Goal: Use online tool/utility: Utilize a website feature to perform a specific function

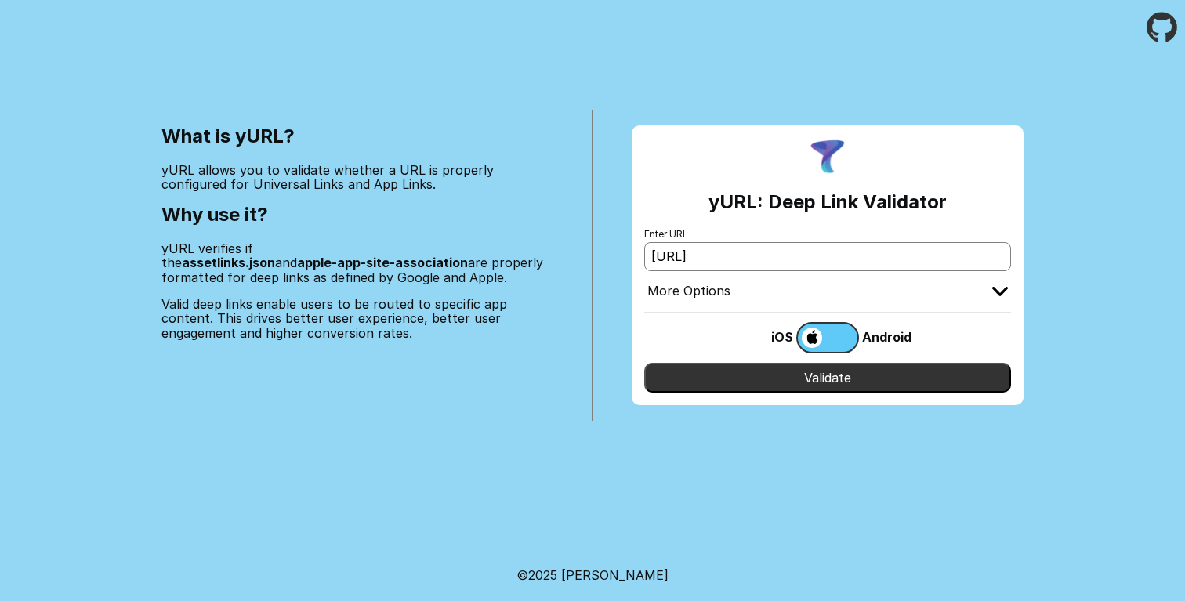
type input "[URL]"
click at [909, 371] on input "Validate" at bounding box center [827, 378] width 367 height 30
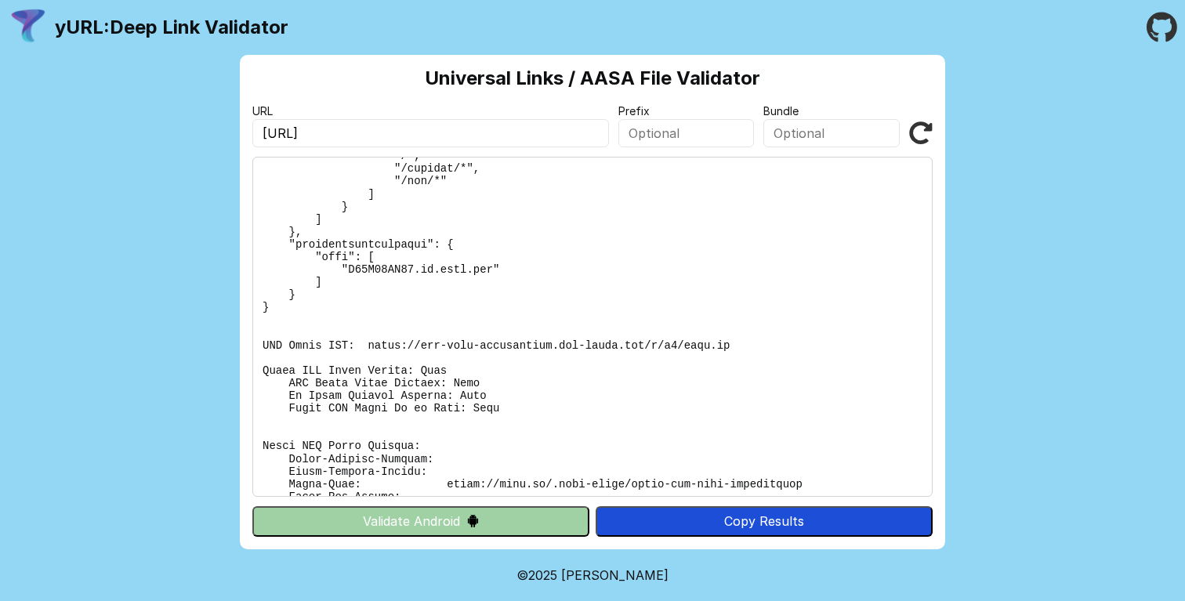
scroll to position [176, 0]
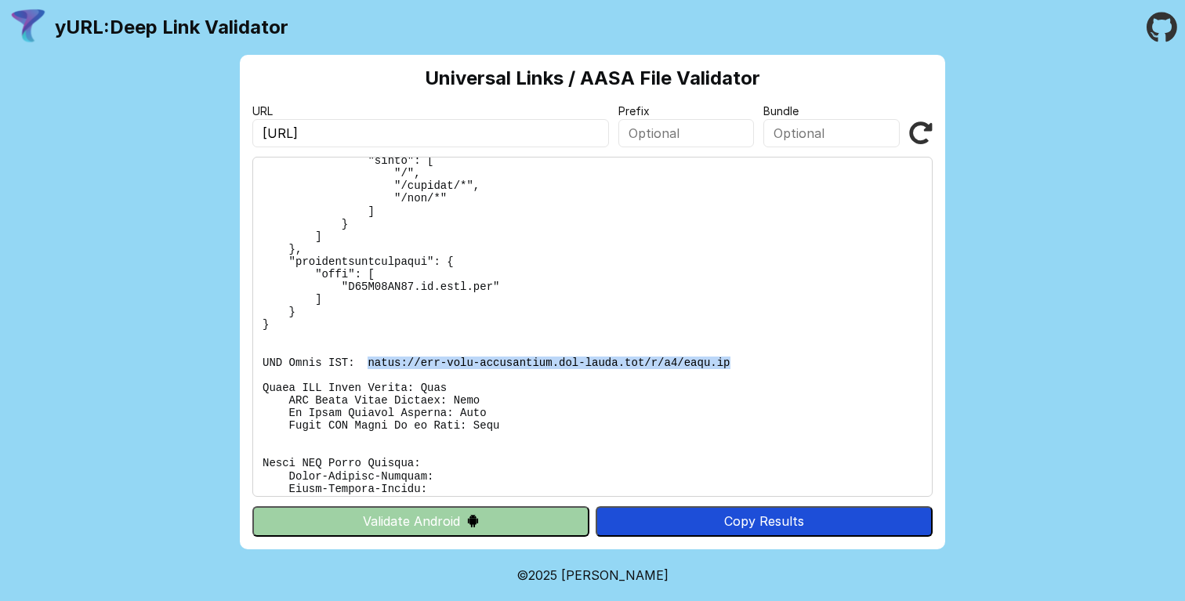
drag, startPoint x: 749, startPoint y: 360, endPoint x: 367, endPoint y: 361, distance: 381.7
click at [367, 361] on pre at bounding box center [592, 327] width 680 height 340
click at [737, 259] on pre at bounding box center [592, 327] width 680 height 340
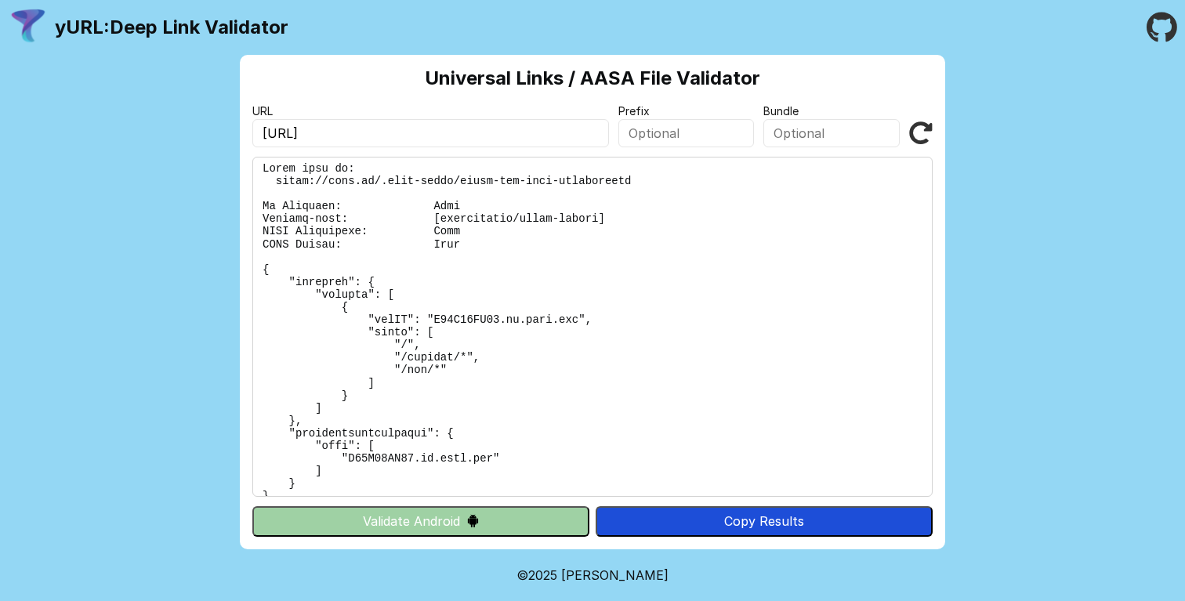
scroll to position [0, 0]
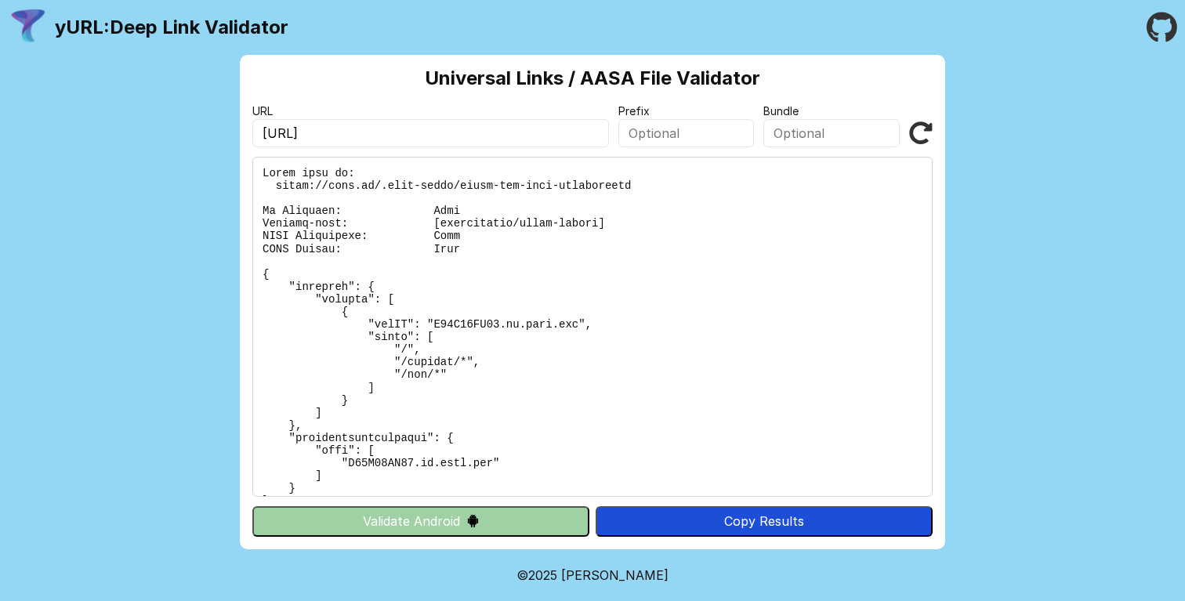
click at [775, 403] on pre at bounding box center [592, 327] width 680 height 340
click at [701, 371] on pre at bounding box center [592, 327] width 680 height 340
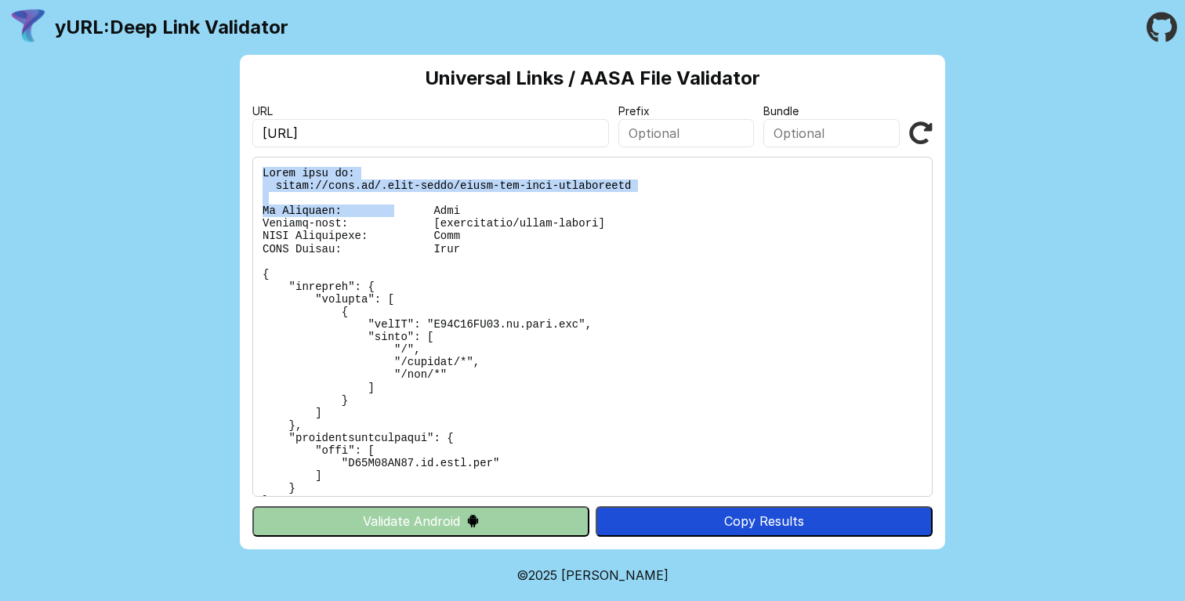
drag, startPoint x: 261, startPoint y: 172, endPoint x: 408, endPoint y: 208, distance: 151.1
click at [408, 208] on pre at bounding box center [592, 327] width 680 height 340
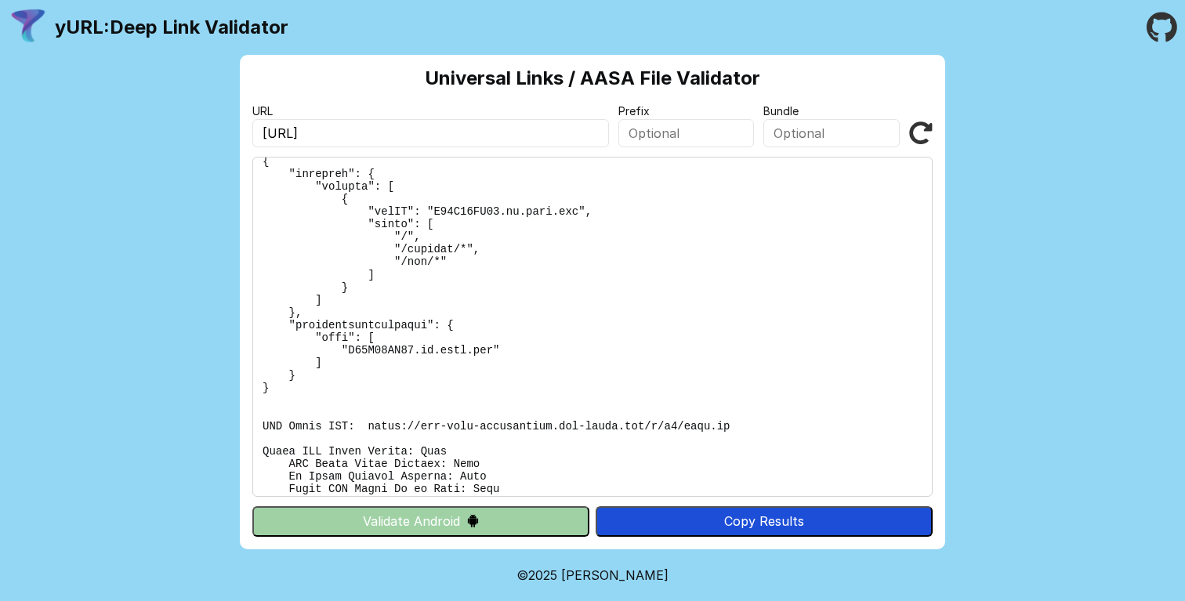
scroll to position [324, 0]
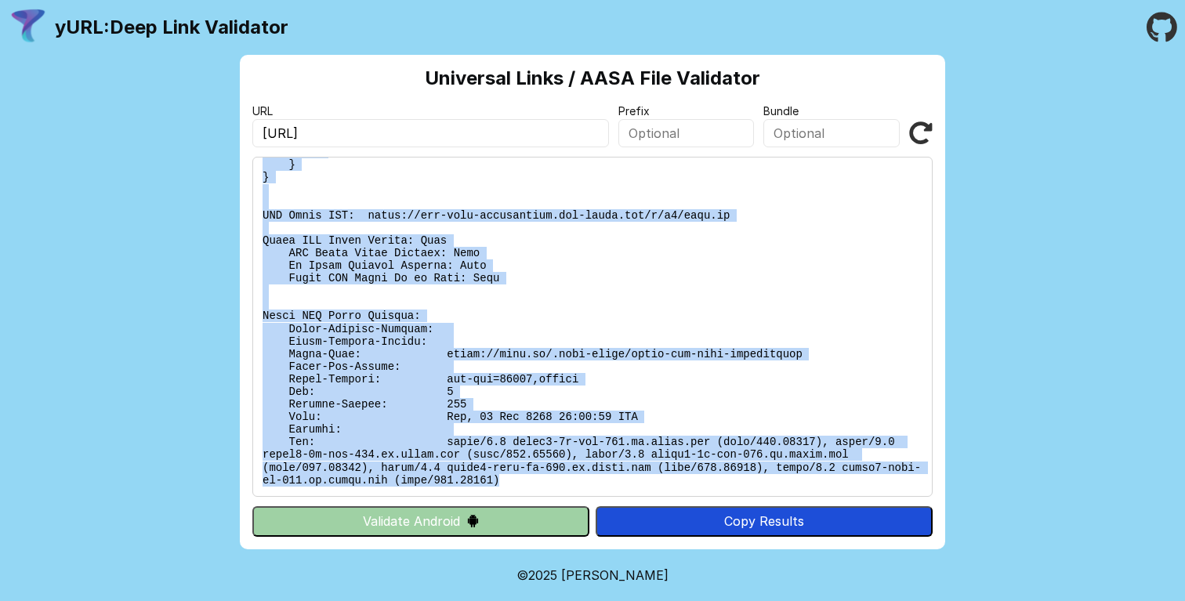
click at [567, 478] on pre at bounding box center [592, 327] width 680 height 340
